Goal: Transaction & Acquisition: Purchase product/service

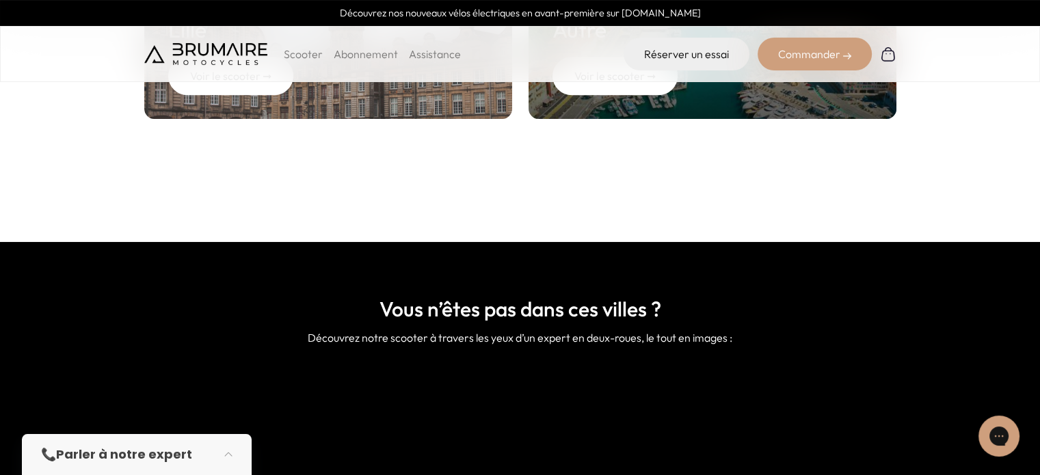
scroll to position [684, 0]
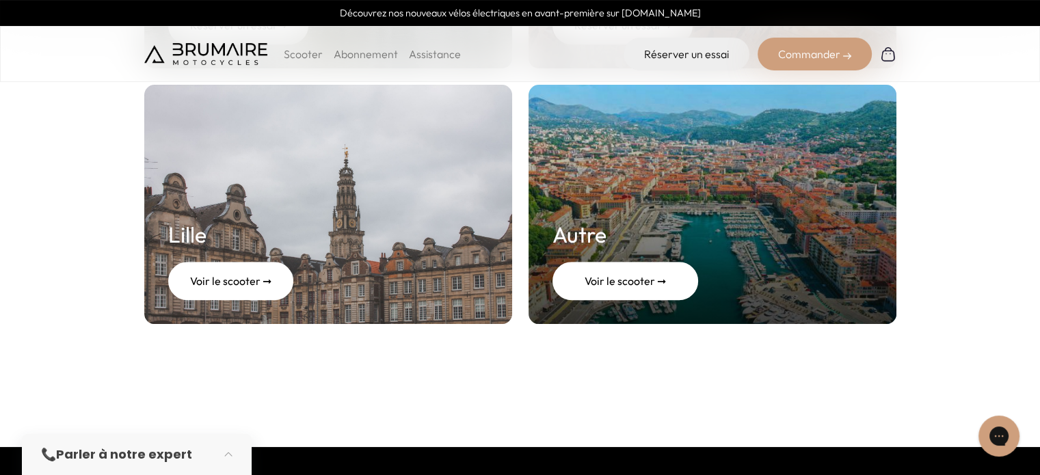
click at [613, 279] on div "Voir le scooter ➞" at bounding box center [626, 281] width 146 height 38
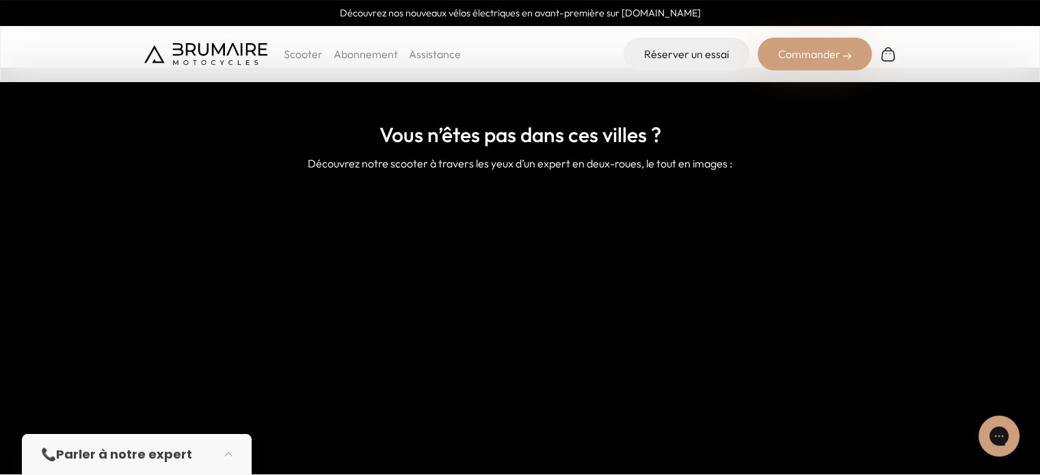
scroll to position [1094, 0]
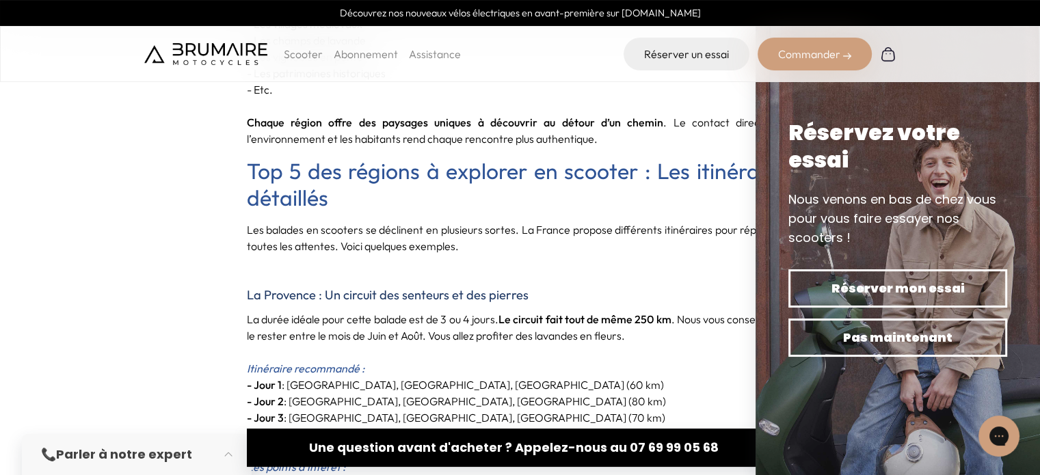
scroll to position [1983, 0]
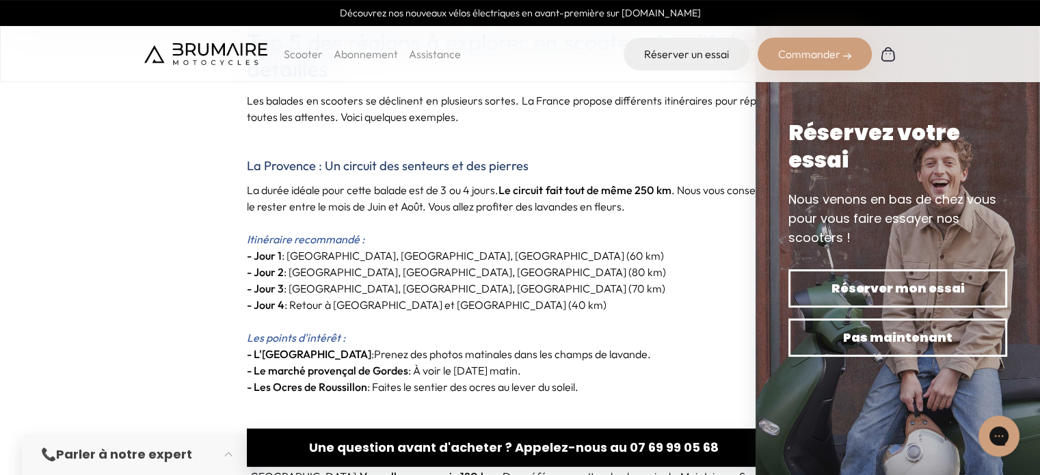
click at [670, 280] on p "- Jour 3 : Mont Ventoux, Sénanque, Fontaine-de-Vaucluse (70 km)" at bounding box center [520, 288] width 547 height 16
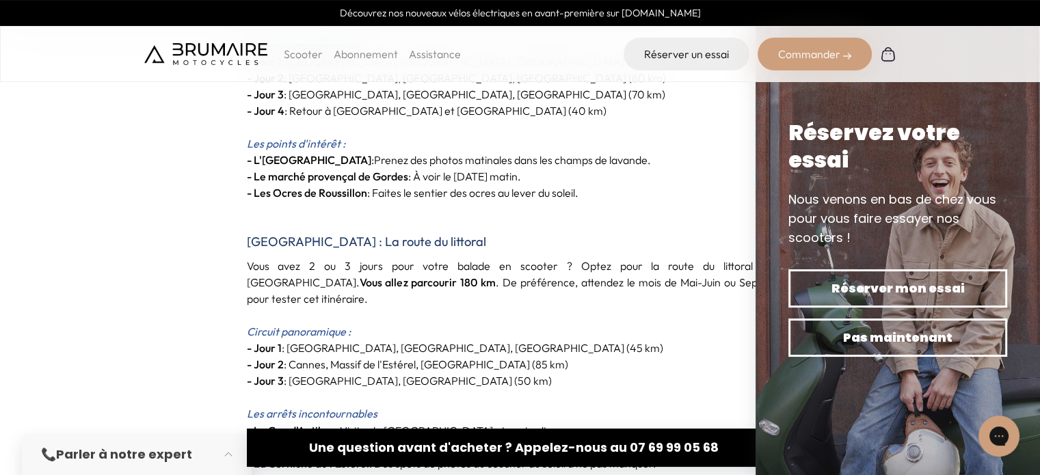
scroll to position [2188, 0]
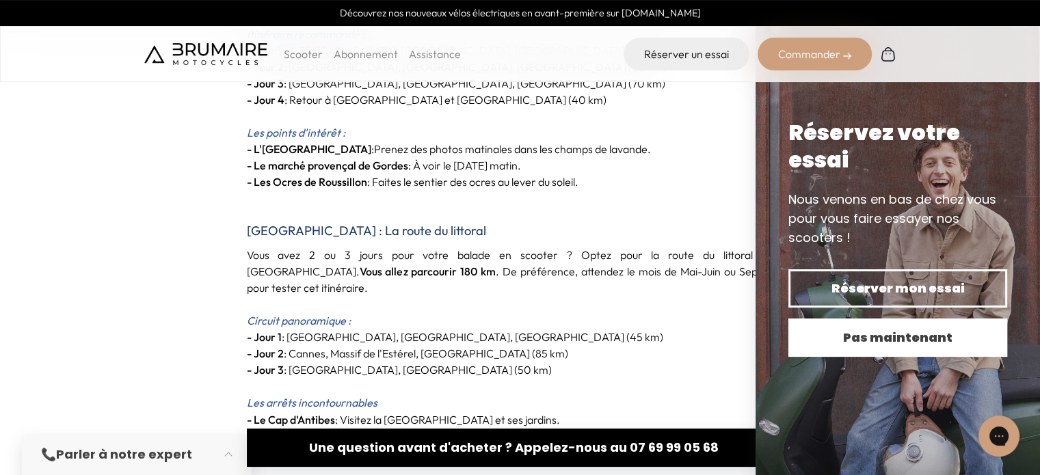
click at [836, 333] on span "Pas maintenant" at bounding box center [897, 337] width 171 height 19
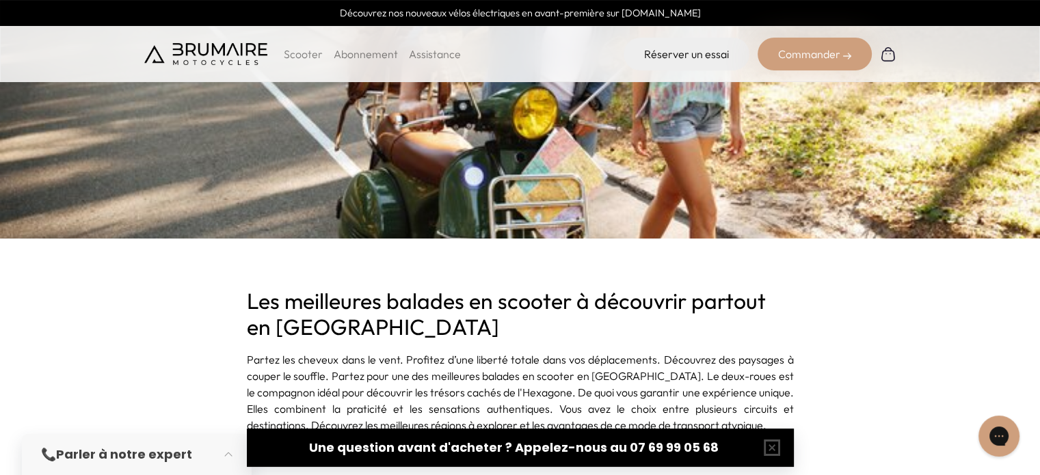
scroll to position [410, 0]
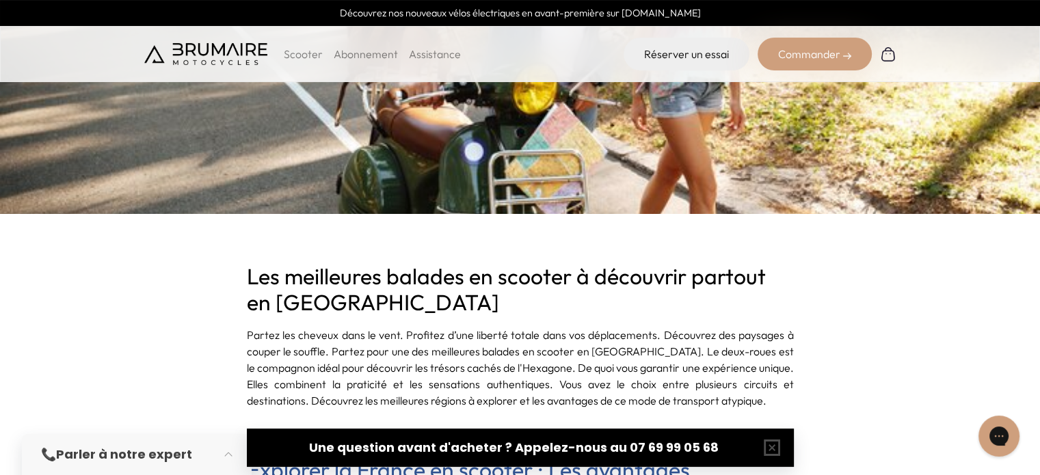
click at [295, 54] on p "Scooter" at bounding box center [303, 54] width 39 height 16
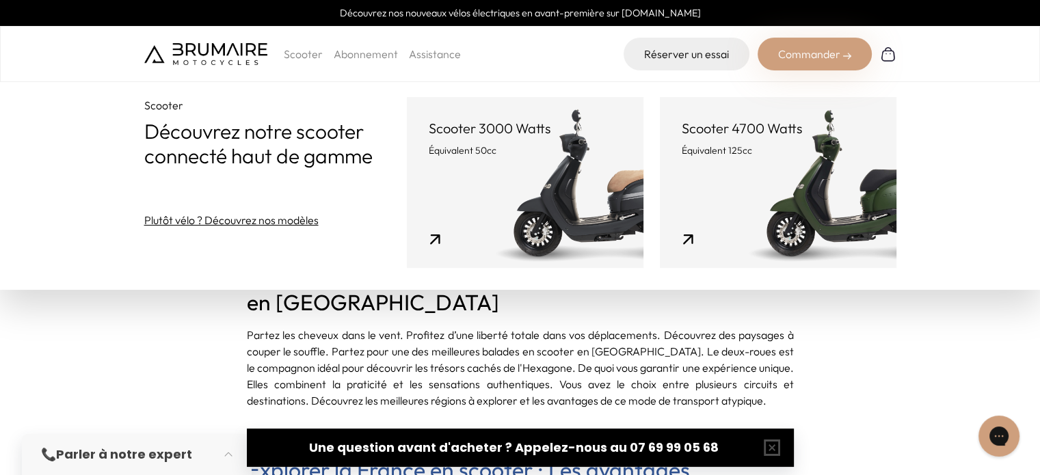
click at [825, 222] on link "Scooter 4700 Watts Équivalent 125cc" at bounding box center [778, 182] width 237 height 171
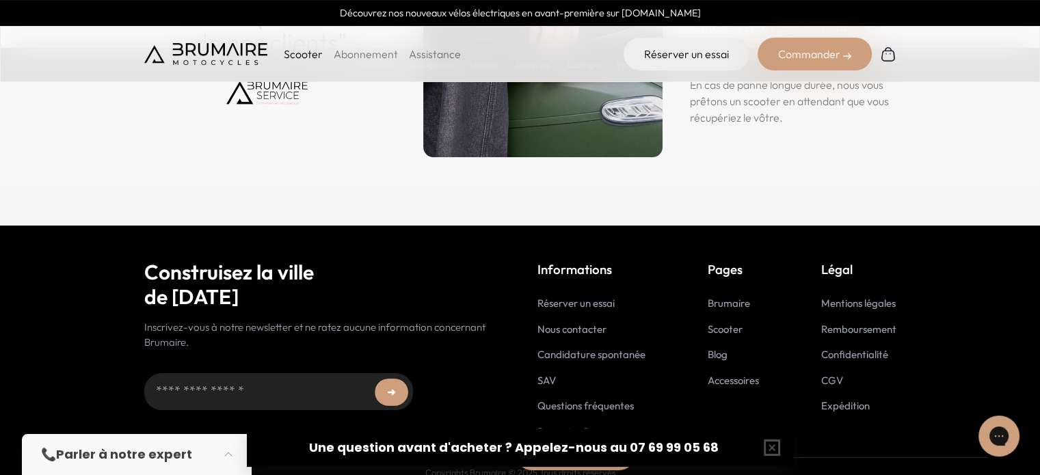
scroll to position [7030, 0]
